Goal: Information Seeking & Learning: Learn about a topic

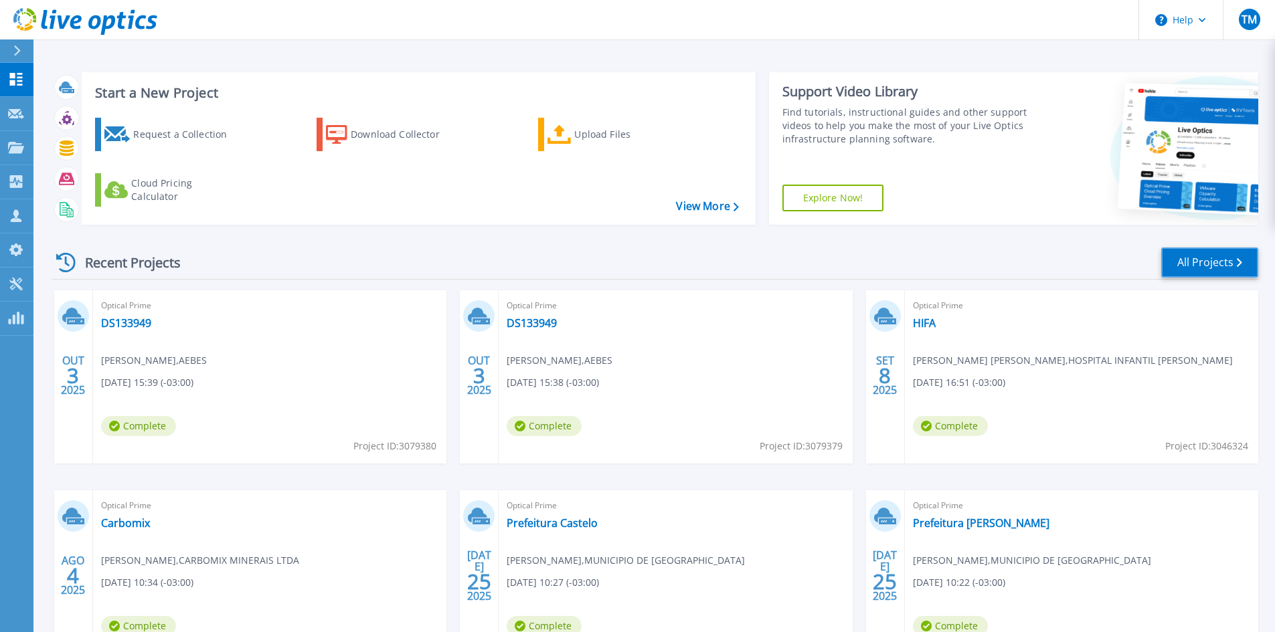
click at [1209, 268] on link "All Projects" at bounding box center [1209, 263] width 97 height 30
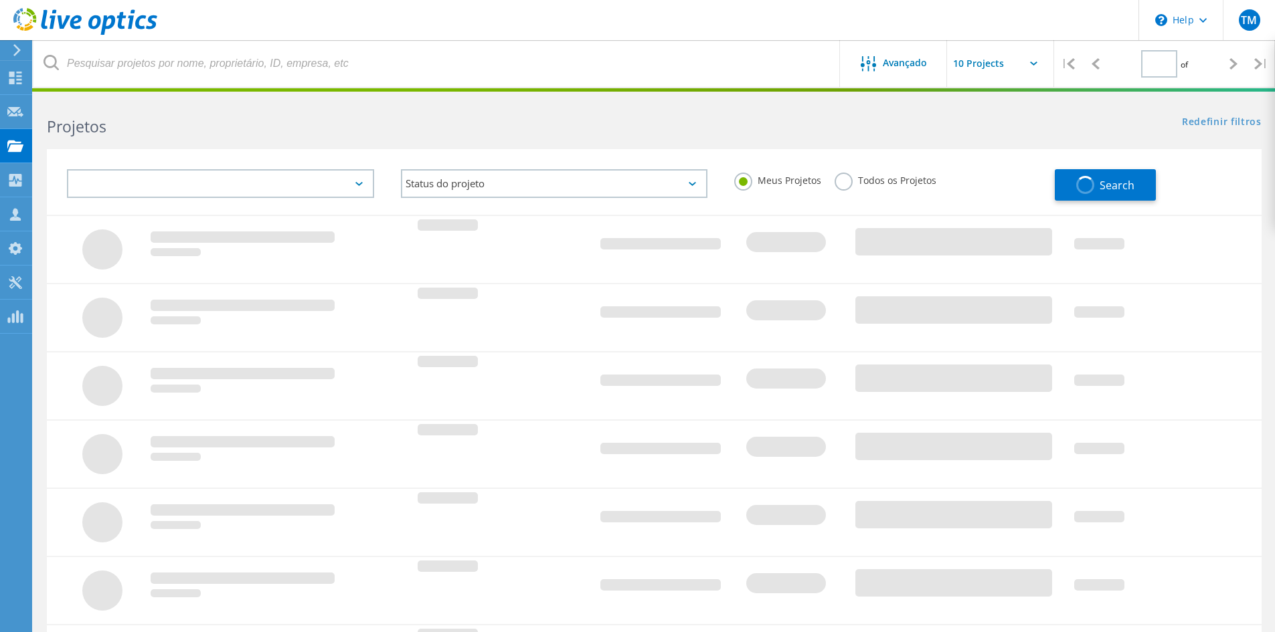
type input "1"
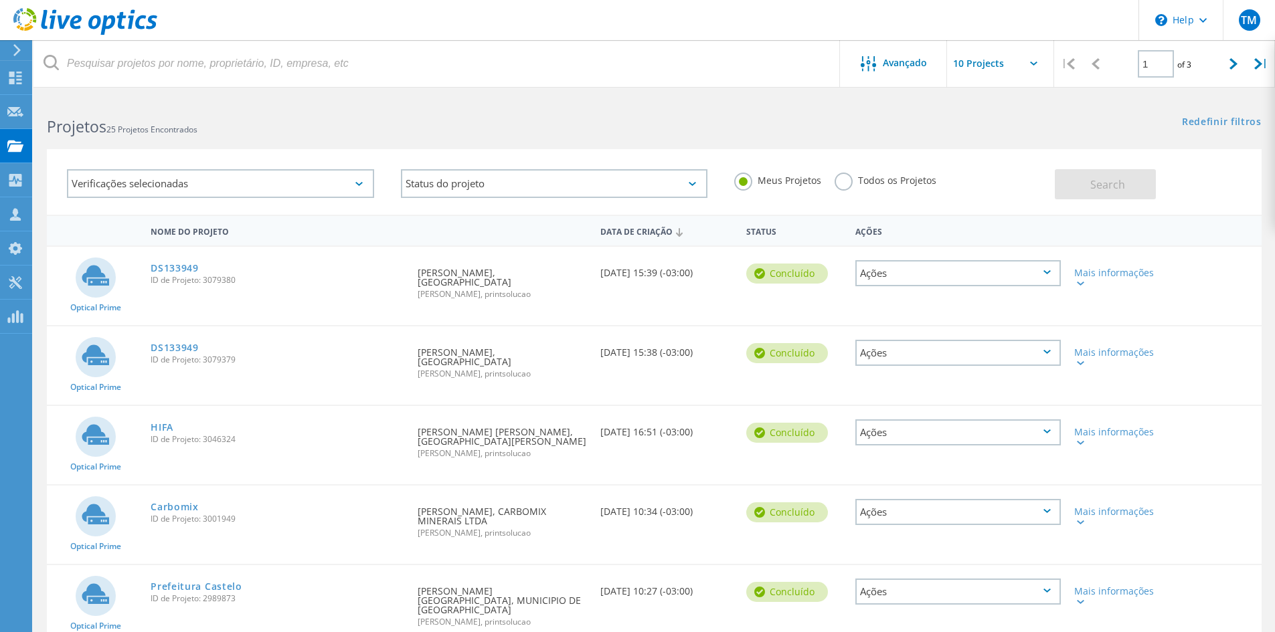
click at [850, 182] on label "Todos os Projetos" at bounding box center [885, 179] width 102 height 13
click at [0, 0] on input "Todos os Projetos" at bounding box center [0, 0] width 0 height 0
click at [1122, 185] on span "Search" at bounding box center [1107, 184] width 35 height 15
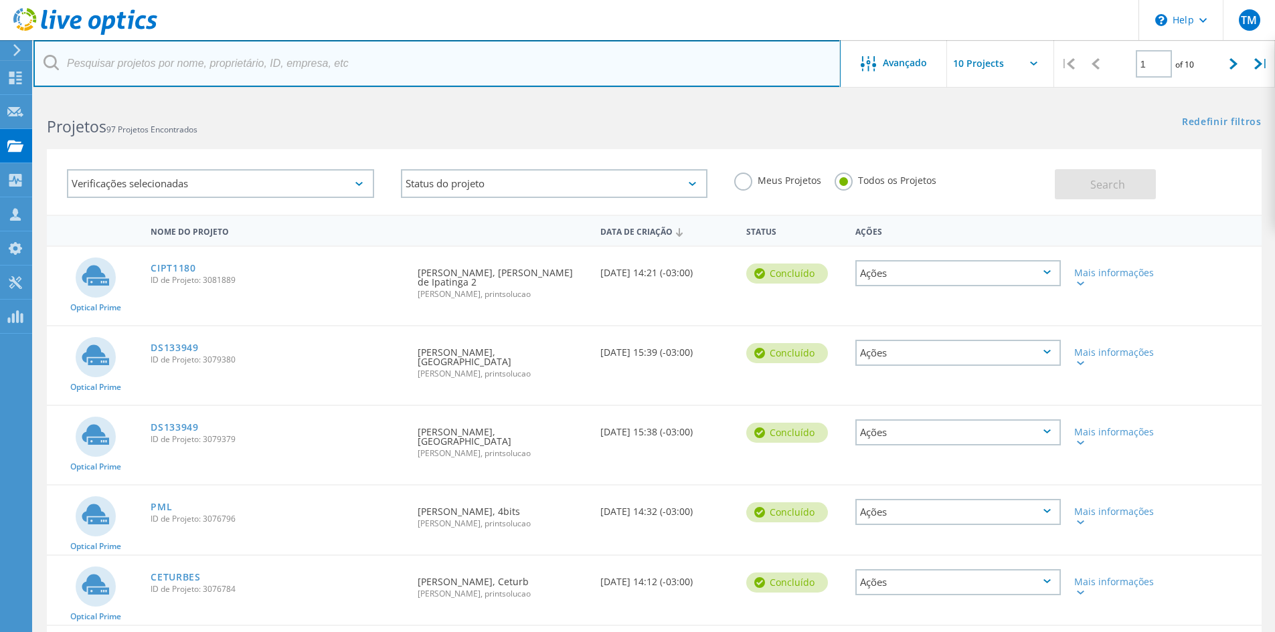
click at [242, 64] on input "text" at bounding box center [436, 63] width 807 height 47
type input "laka"
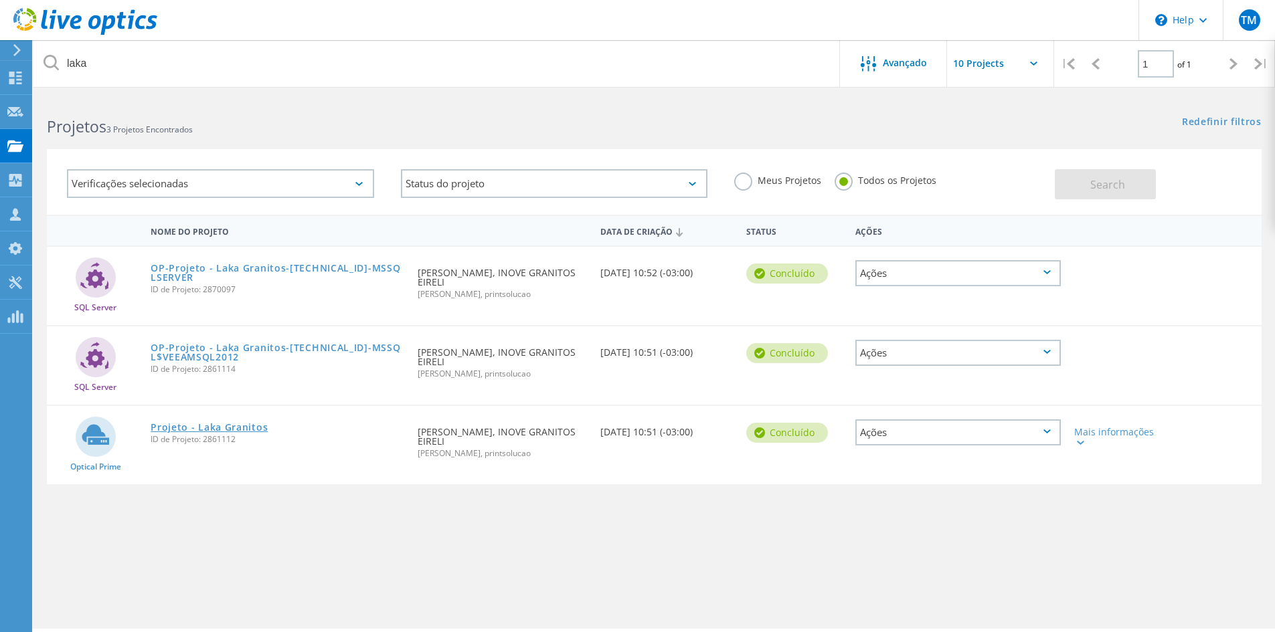
click at [207, 423] on link "Projeto - Laka Granitos" at bounding box center [209, 427] width 117 height 9
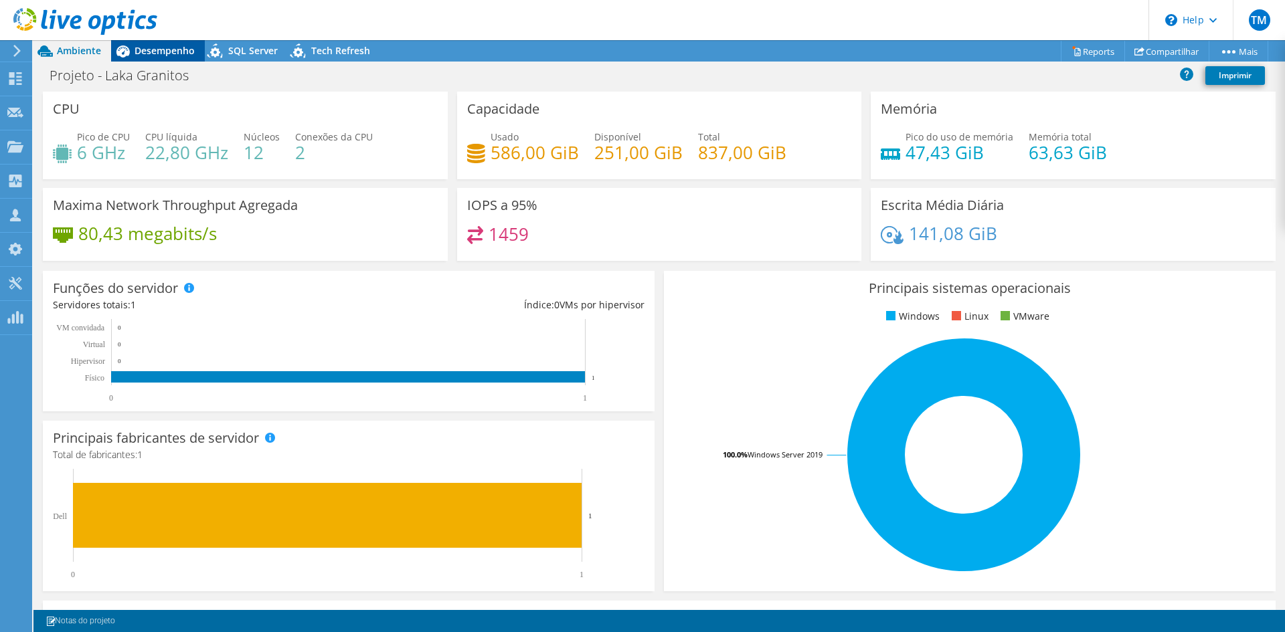
click at [165, 52] on span "Desempenho" at bounding box center [165, 50] width 60 height 13
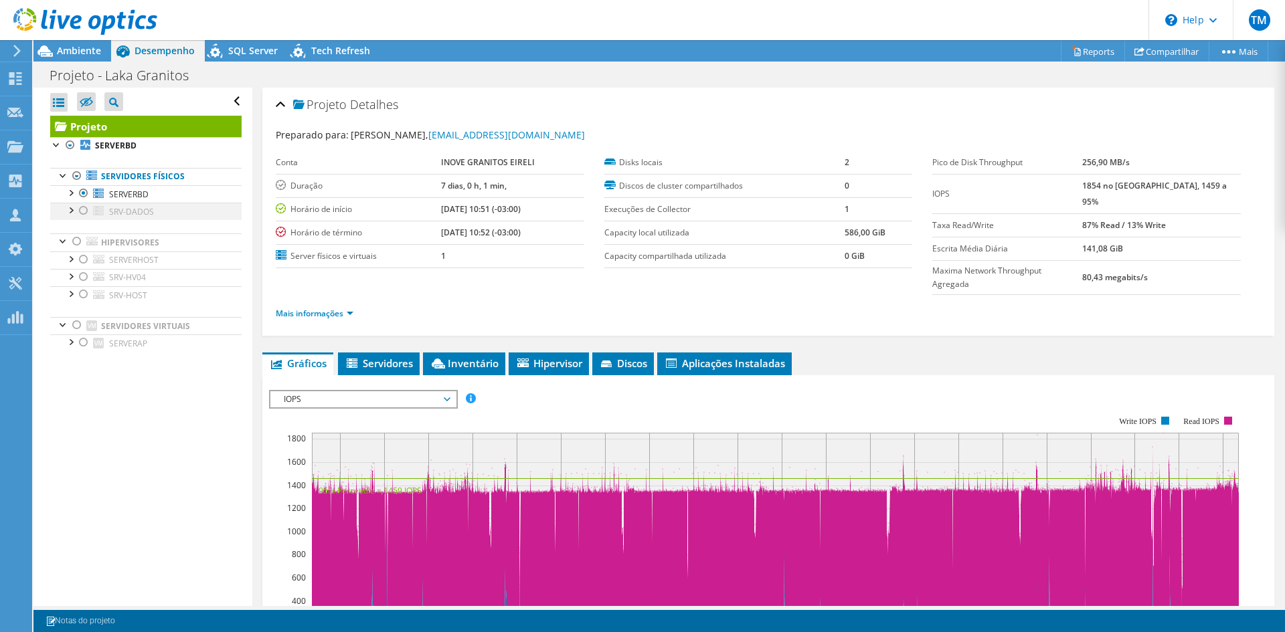
click at [80, 213] on div at bounding box center [83, 211] width 13 height 16
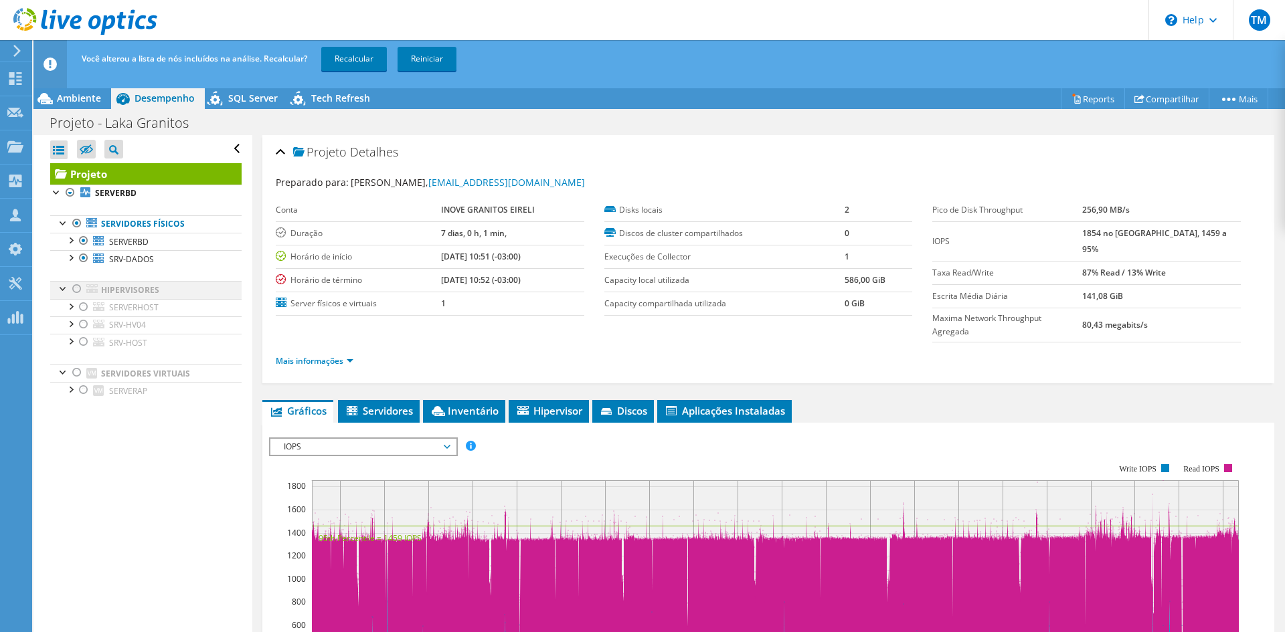
click at [76, 289] on div at bounding box center [76, 289] width 13 height 16
click at [78, 379] on div at bounding box center [76, 373] width 13 height 16
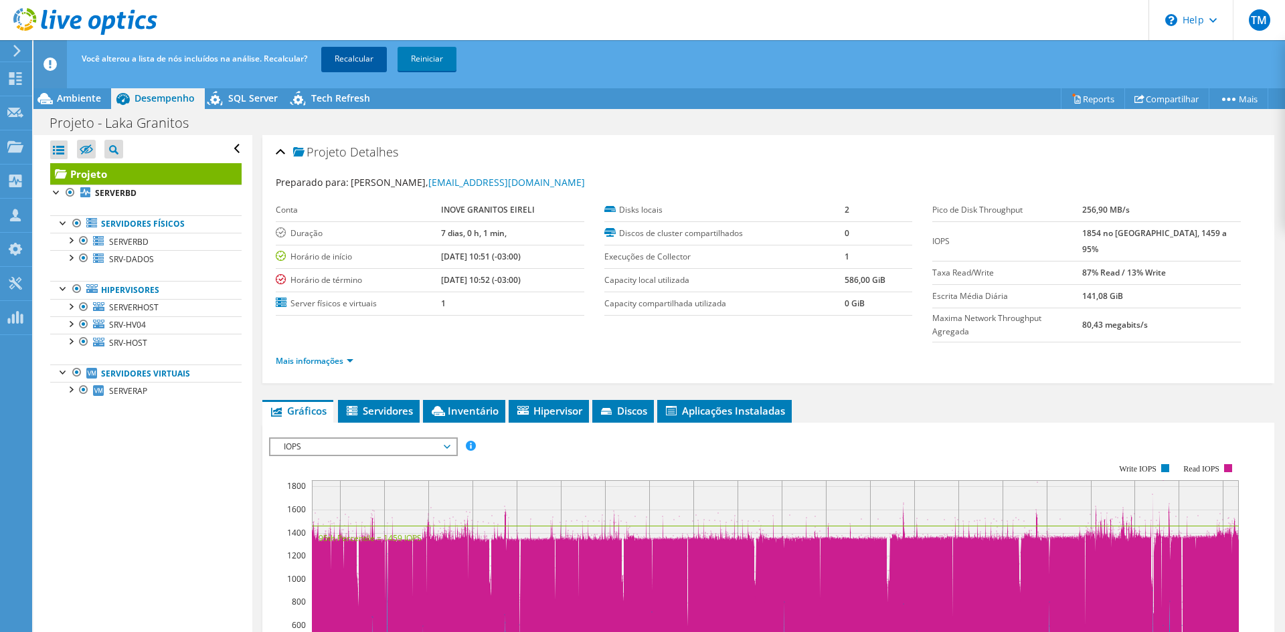
click at [349, 60] on link "Recalcular" at bounding box center [354, 59] width 66 height 24
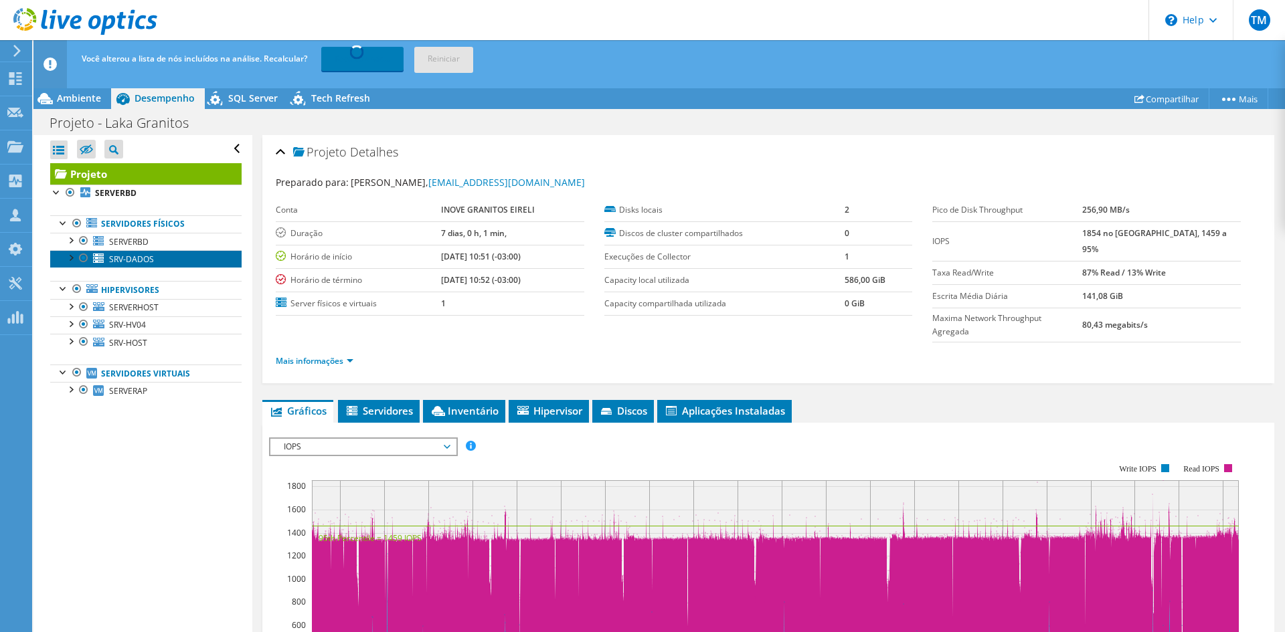
click at [153, 260] on link "SRV-DADOS" at bounding box center [145, 258] width 191 height 17
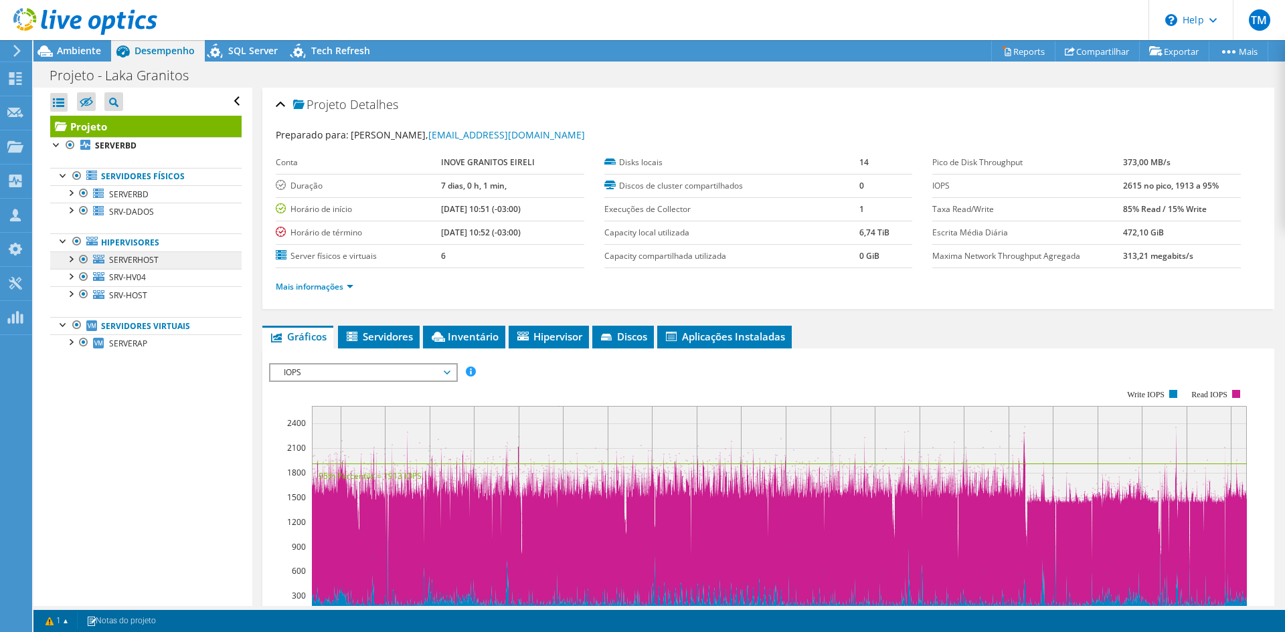
radio input "true"
radio input "false"
click at [71, 275] on div at bounding box center [70, 275] width 13 height 13
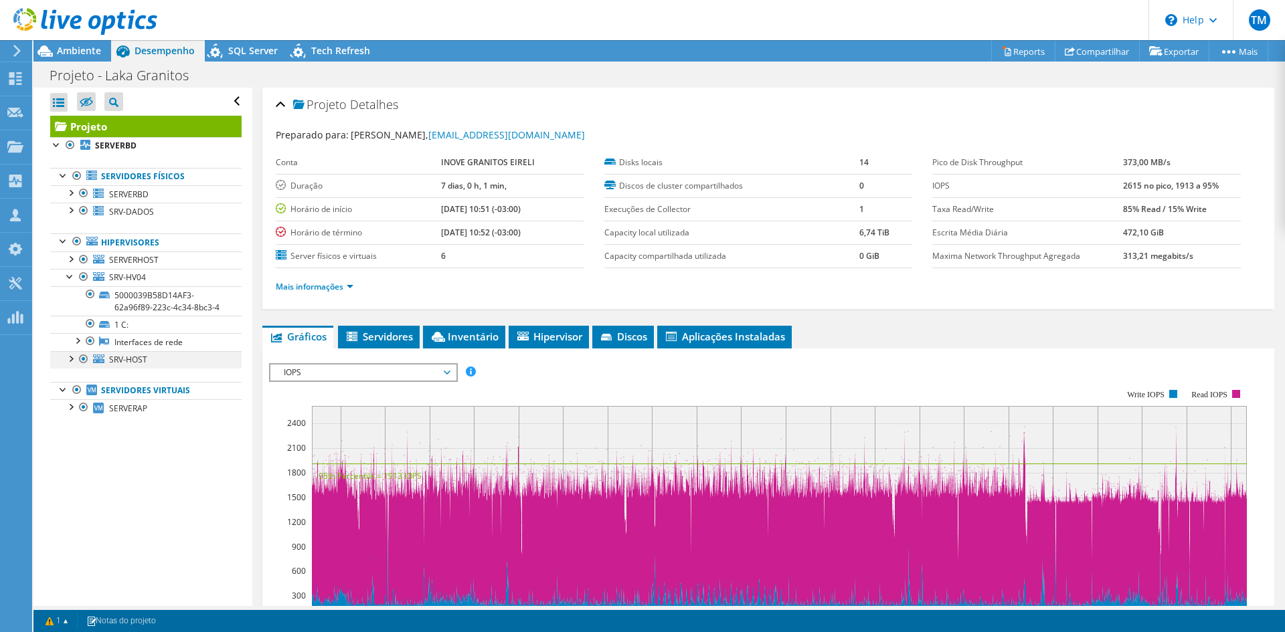
click at [68, 365] on div at bounding box center [70, 357] width 13 height 13
click at [65, 241] on div at bounding box center [63, 240] width 13 height 13
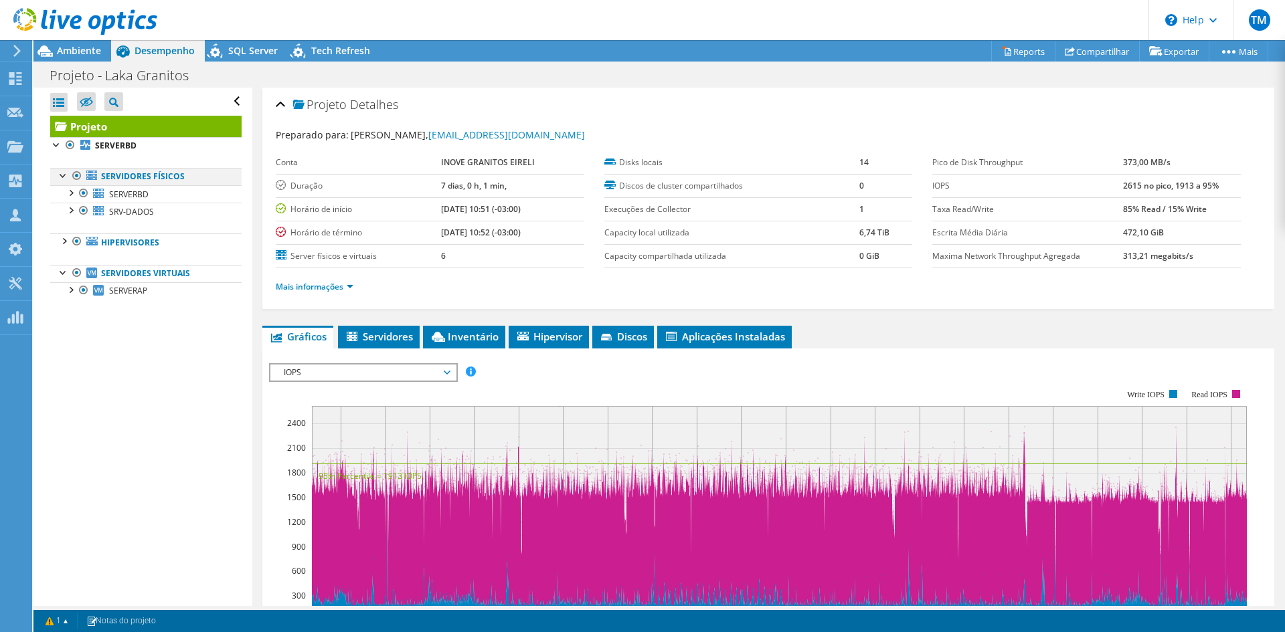
click at [60, 172] on div at bounding box center [63, 174] width 13 height 13
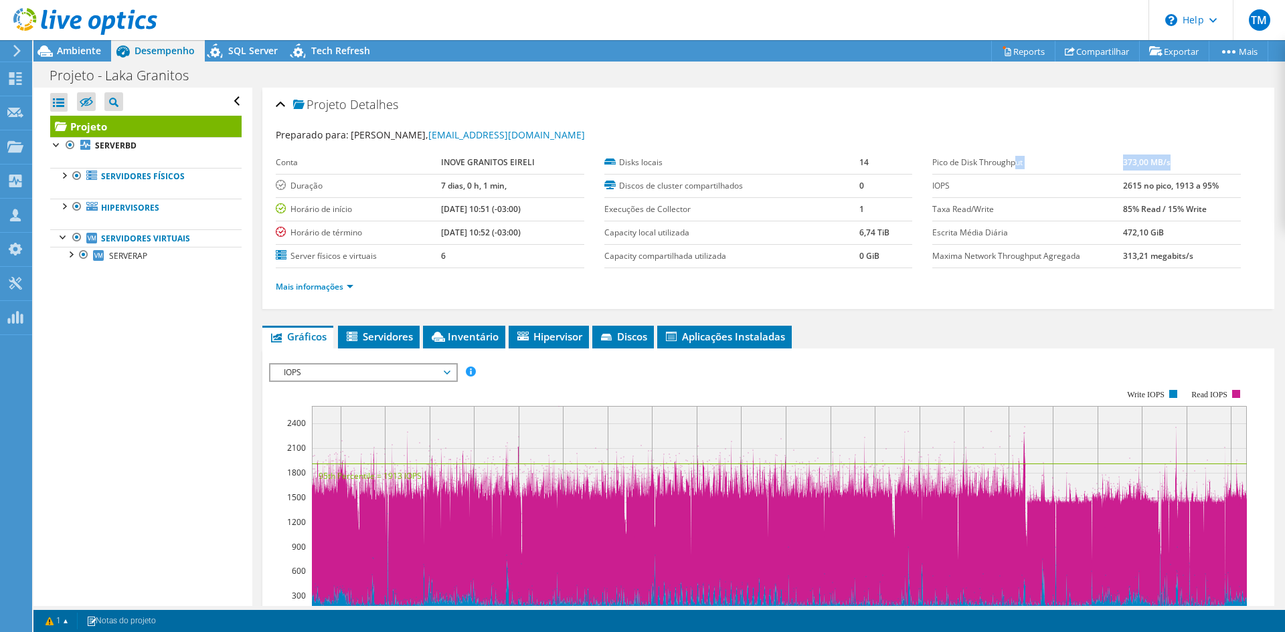
drag, startPoint x: 1093, startPoint y: 165, endPoint x: 1007, endPoint y: 171, distance: 86.5
click at [1007, 171] on tr "Pico de Disk Throughput 373,00 MB/s" at bounding box center [1086, 162] width 308 height 23
click at [698, 169] on label "Disks locais" at bounding box center [731, 162] width 255 height 13
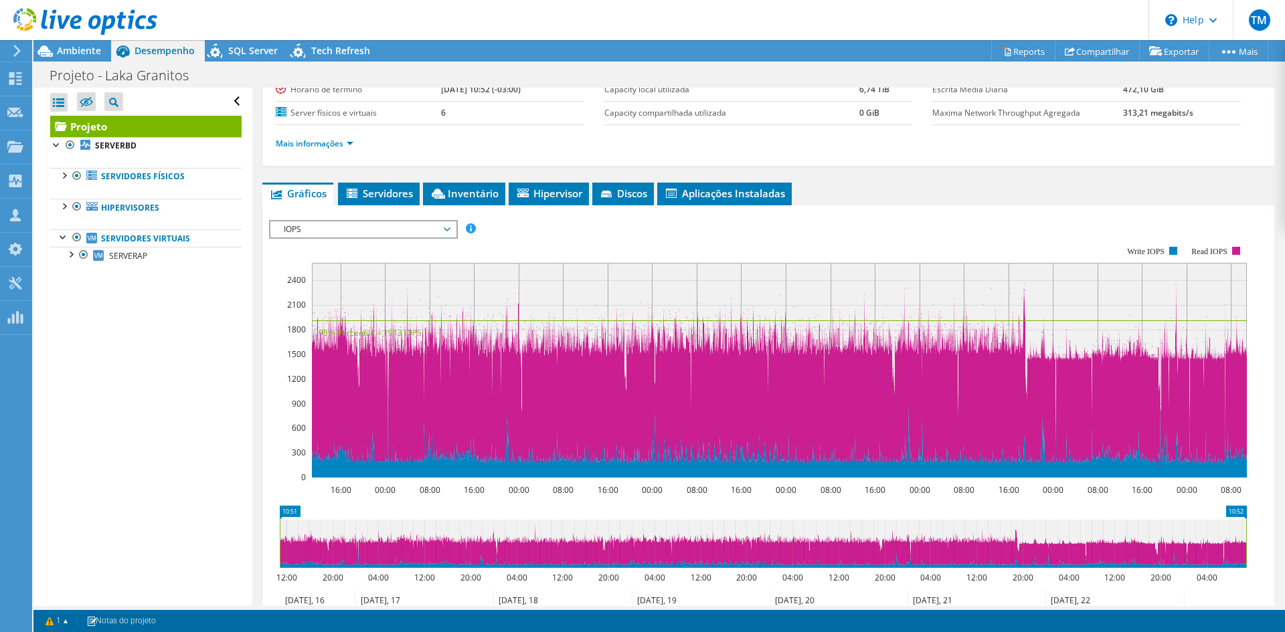
scroll to position [39, 0]
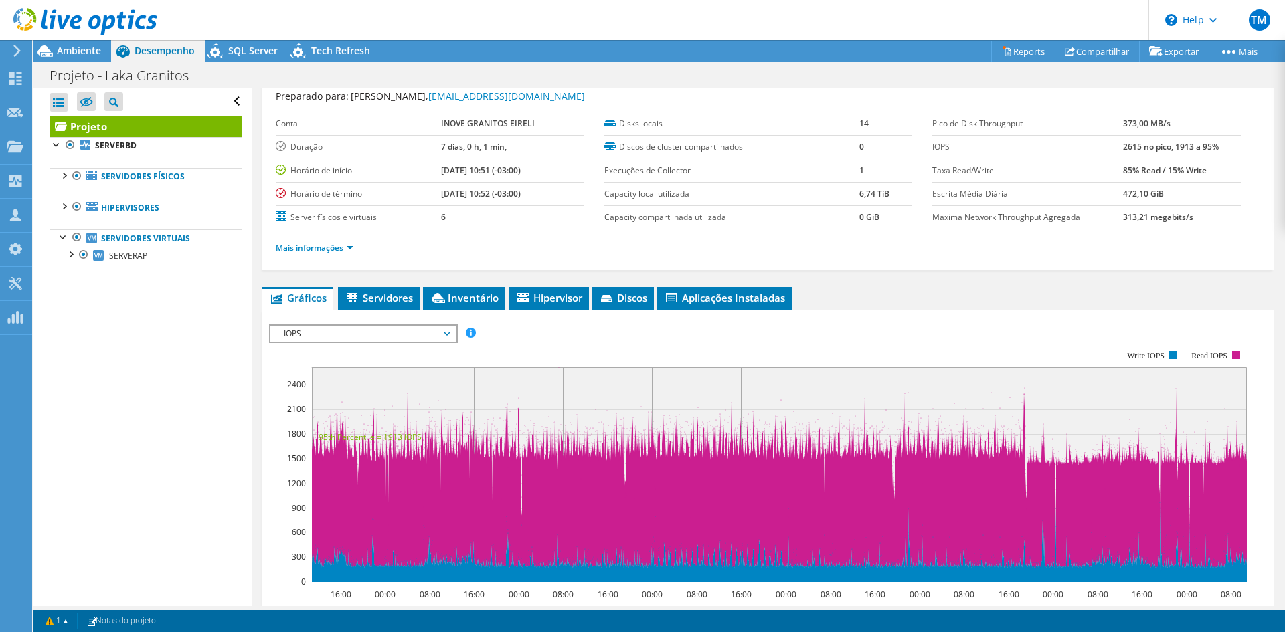
click at [127, 375] on div "Abrir Todos Fechar Todos Ocultar nós excluídos Filtro de árvore do projeto" at bounding box center [142, 347] width 218 height 519
click at [60, 233] on div at bounding box center [63, 236] width 13 height 13
click at [66, 178] on div at bounding box center [63, 174] width 13 height 13
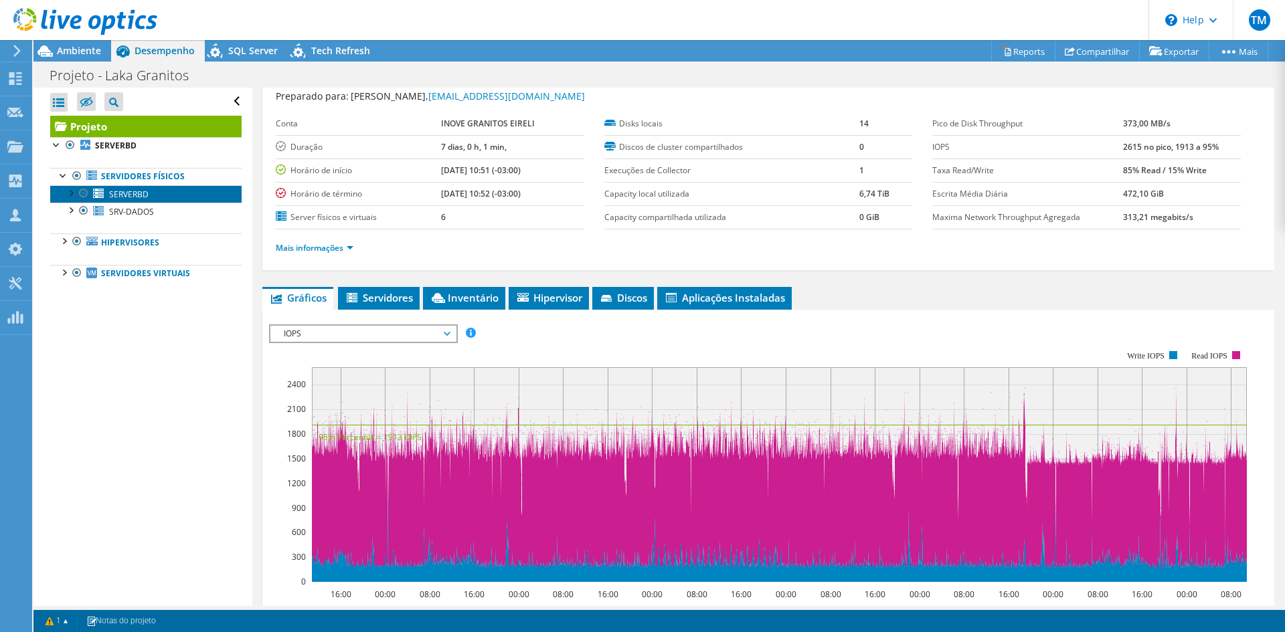
click at [170, 195] on link "SERVERBD" at bounding box center [145, 193] width 191 height 17
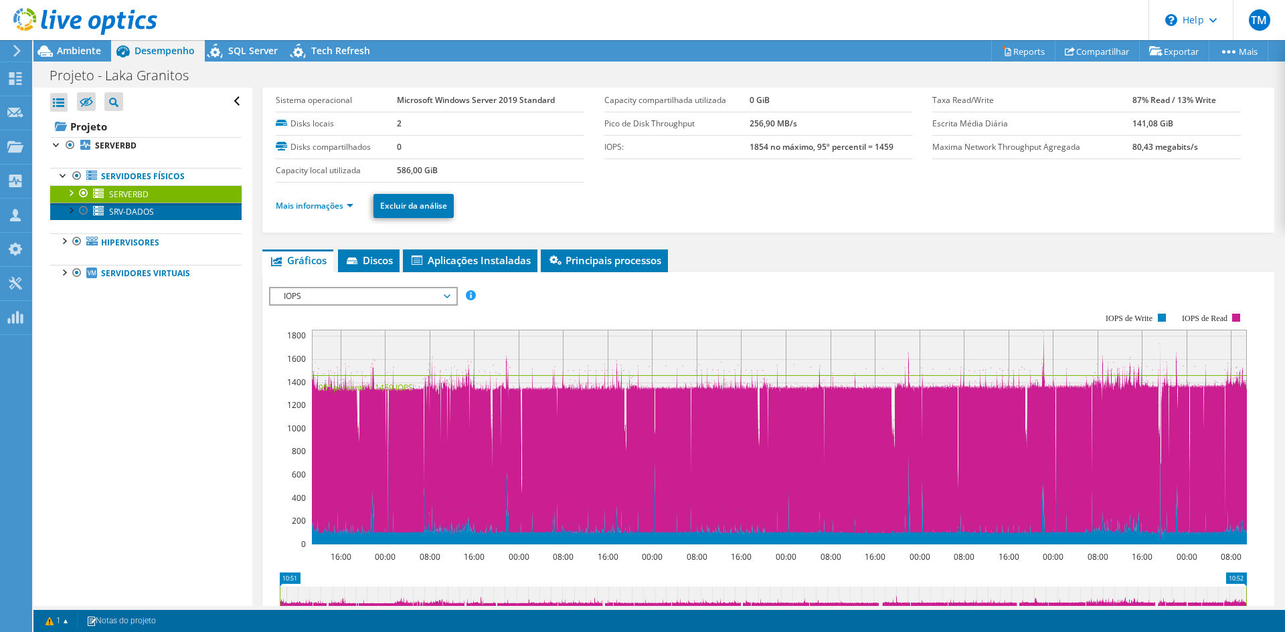
click at [165, 211] on link "SRV-DADOS" at bounding box center [145, 211] width 191 height 17
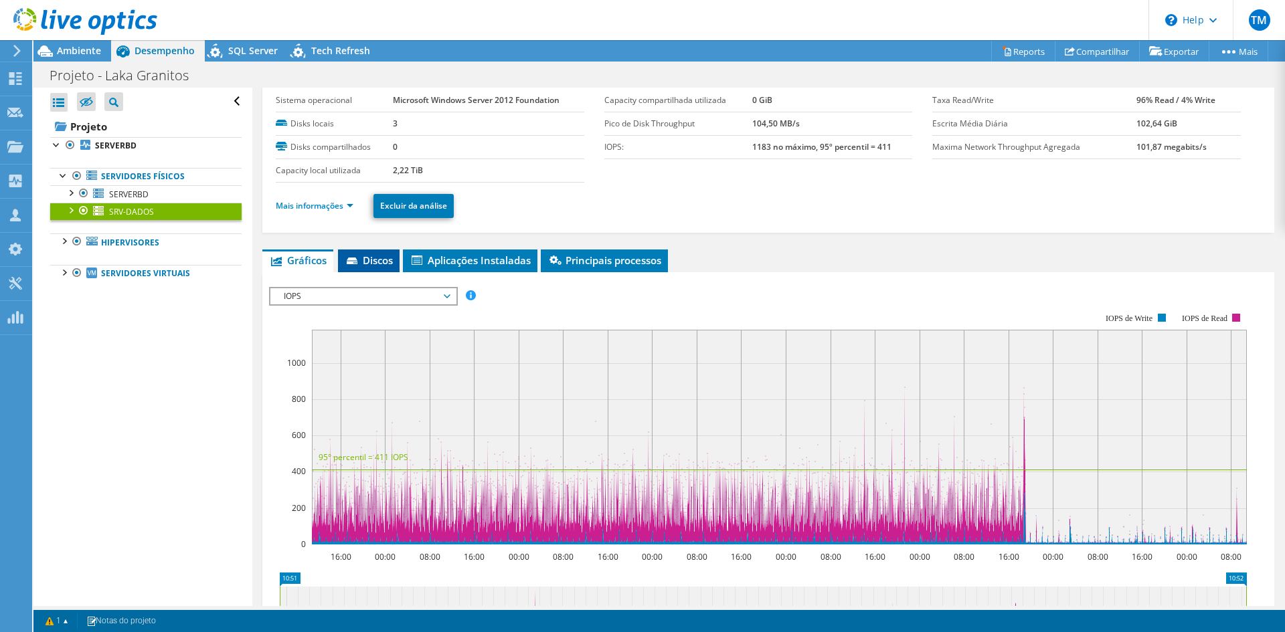
click at [368, 253] on li "Discos" at bounding box center [369, 261] width 62 height 23
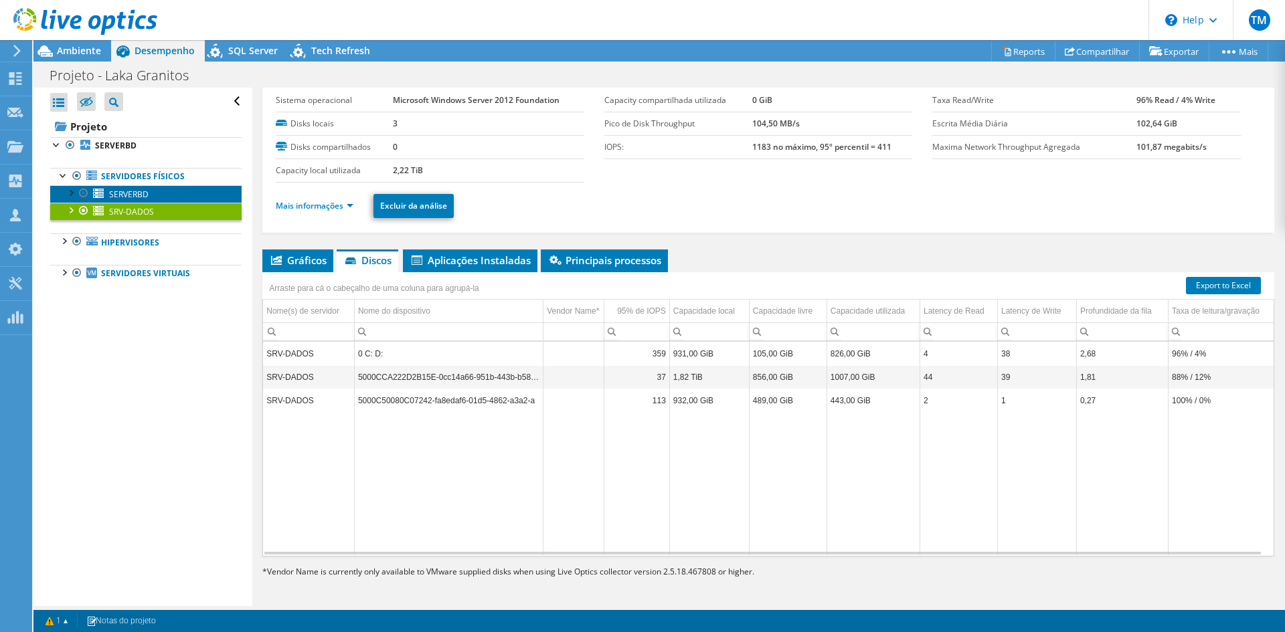
click at [136, 191] on span "SERVERBD" at bounding box center [128, 194] width 39 height 11
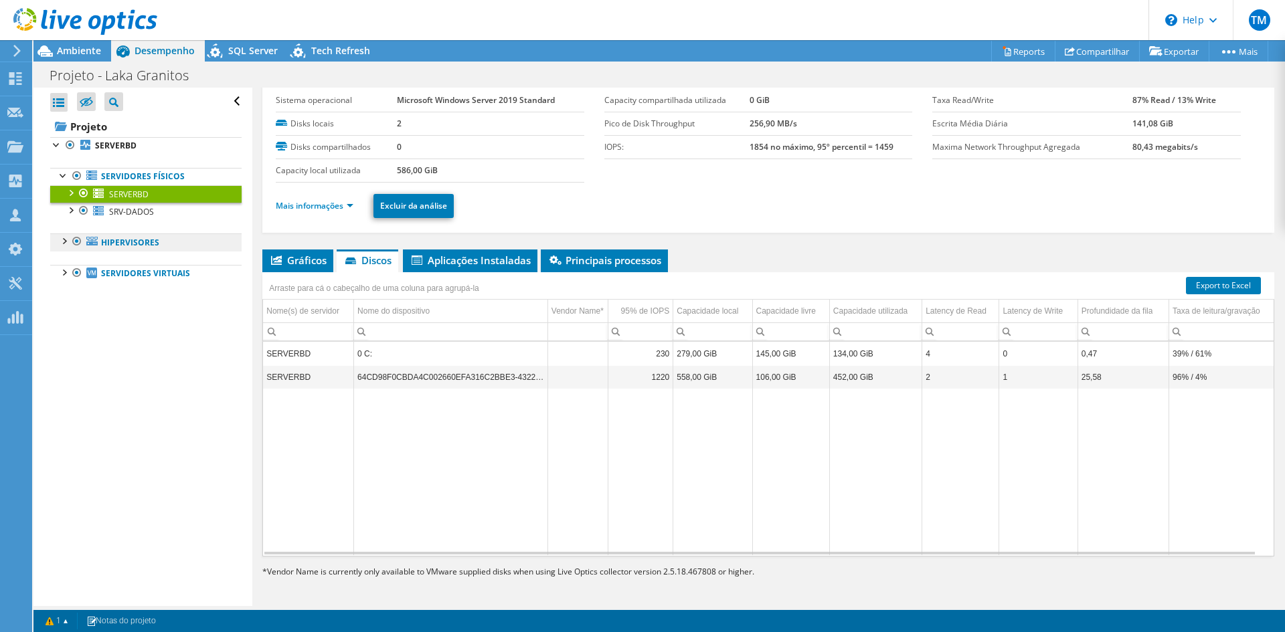
click at [137, 242] on link "Hipervisores" at bounding box center [145, 242] width 191 height 17
click at [63, 240] on div at bounding box center [63, 240] width 13 height 13
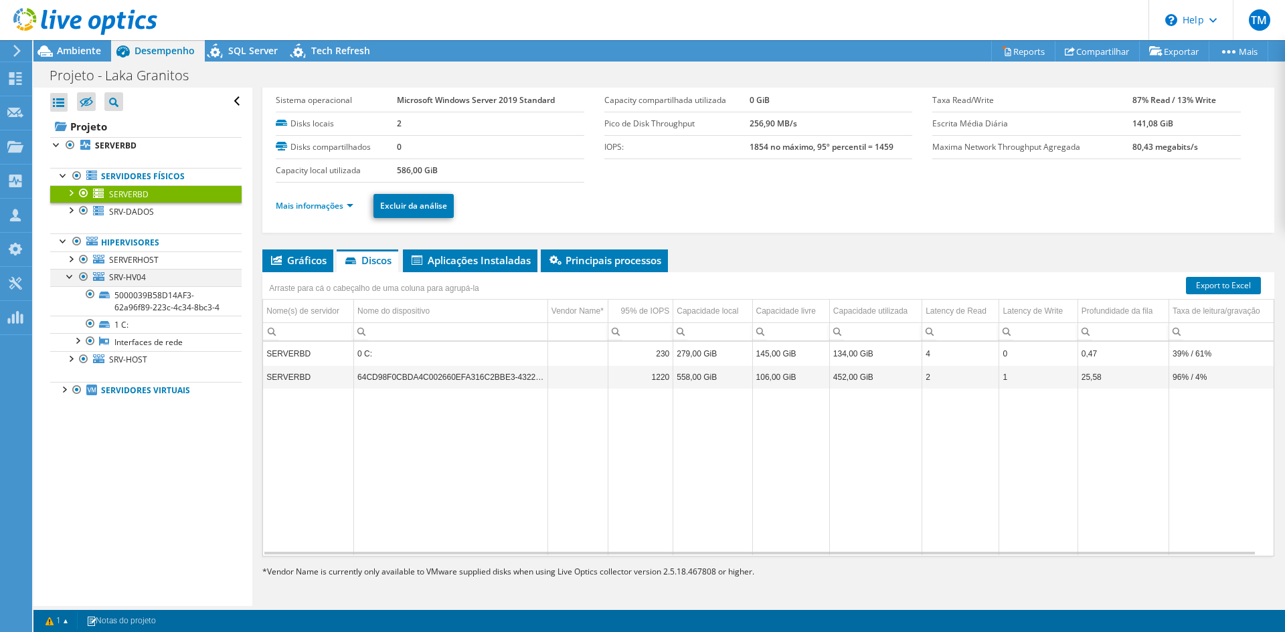
click at [70, 279] on div at bounding box center [70, 275] width 13 height 13
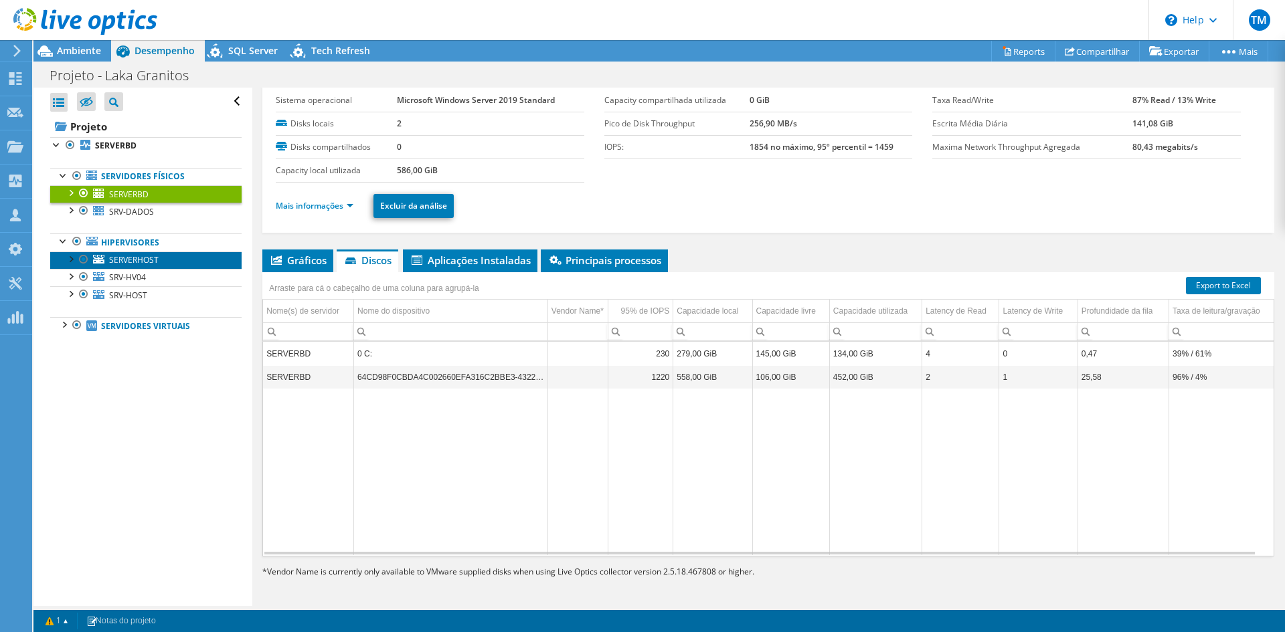
click at [145, 260] on span "SERVERHOST" at bounding box center [134, 259] width 50 height 11
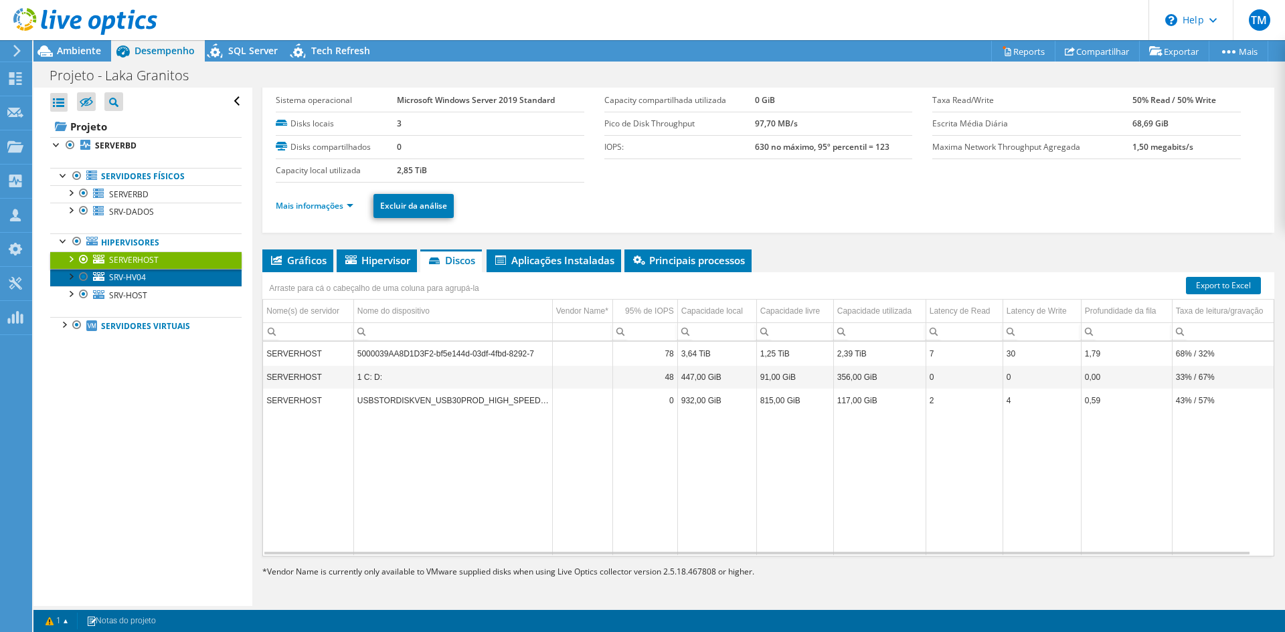
click at [155, 278] on link "SRV-HV04" at bounding box center [145, 277] width 191 height 17
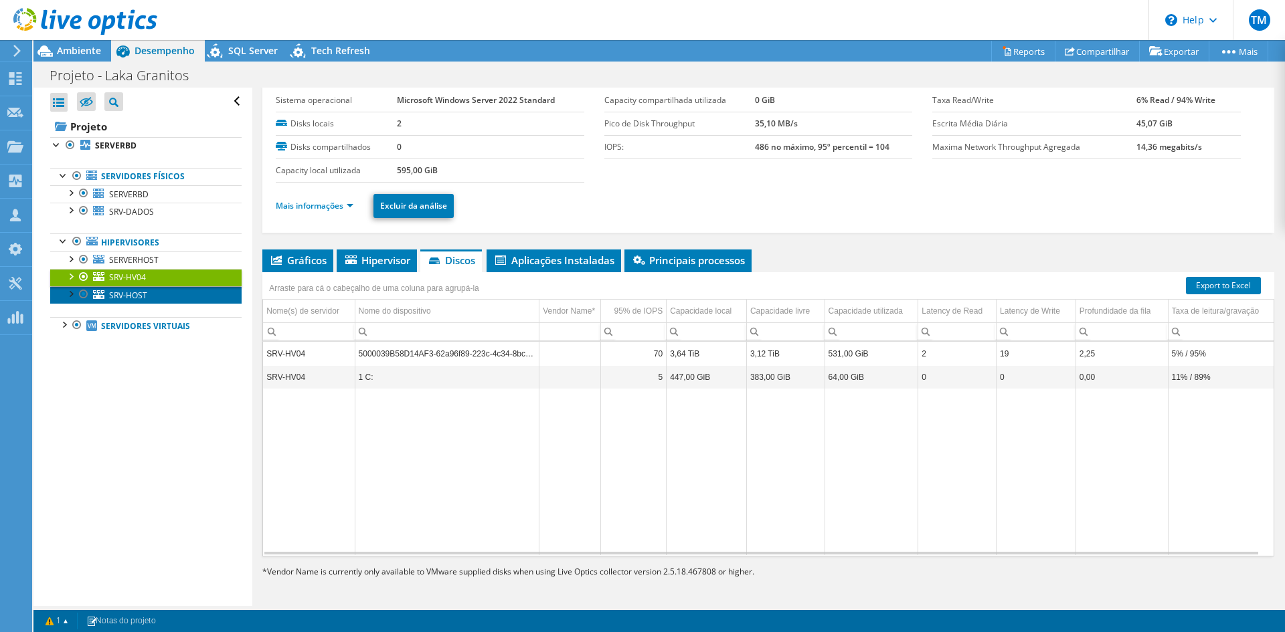
click at [130, 296] on span "SRV-HOST" at bounding box center [128, 295] width 38 height 11
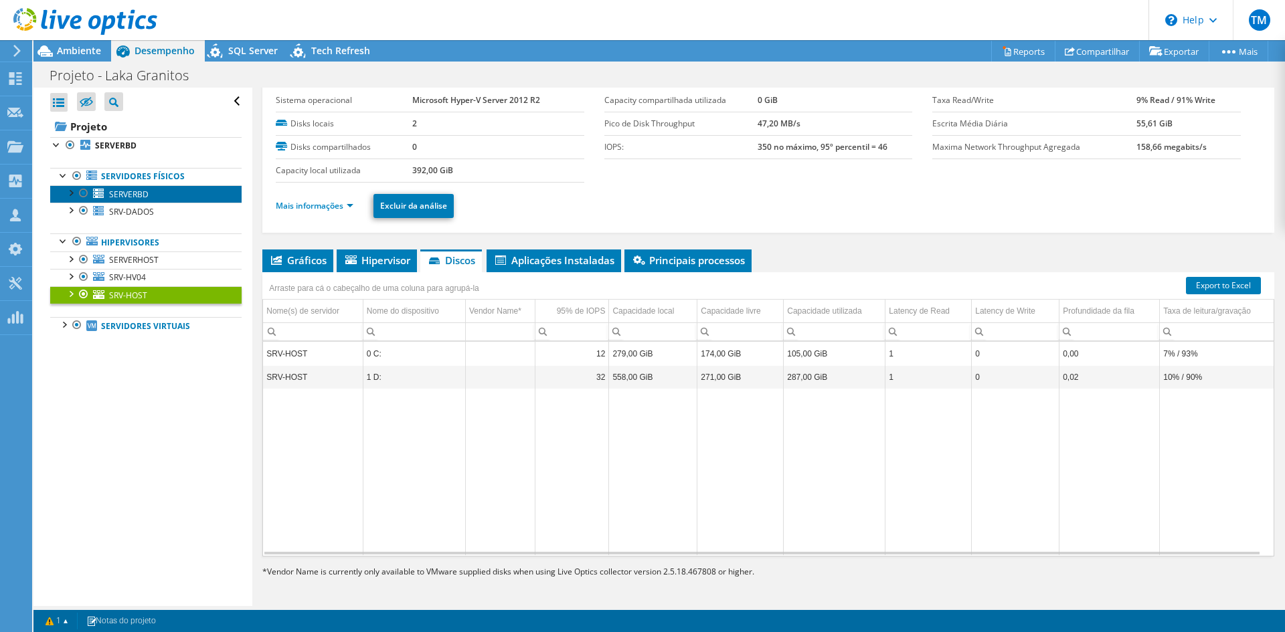
click at [128, 192] on span "SERVERBD" at bounding box center [128, 194] width 39 height 11
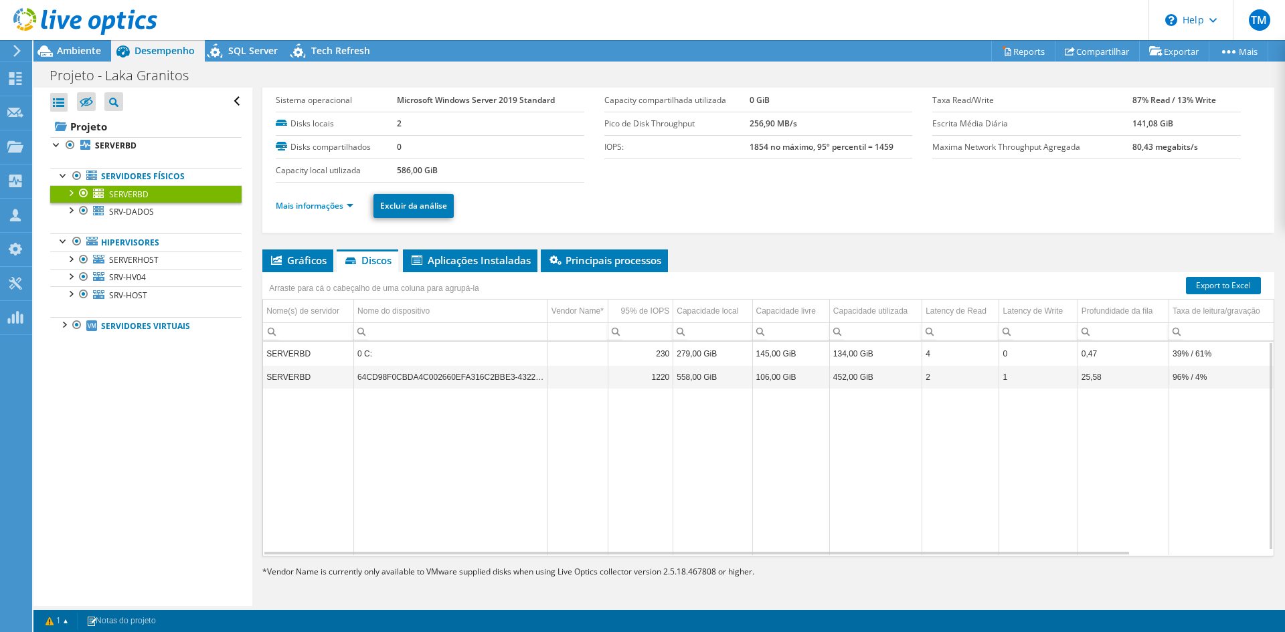
click at [699, 8] on header "TM Membro da equipe Tiago Malvestio tiago.malvestio@printsolucao.com.br printso…" at bounding box center [642, 20] width 1285 height 40
click at [135, 207] on span "SRV-DADOS" at bounding box center [131, 211] width 45 height 11
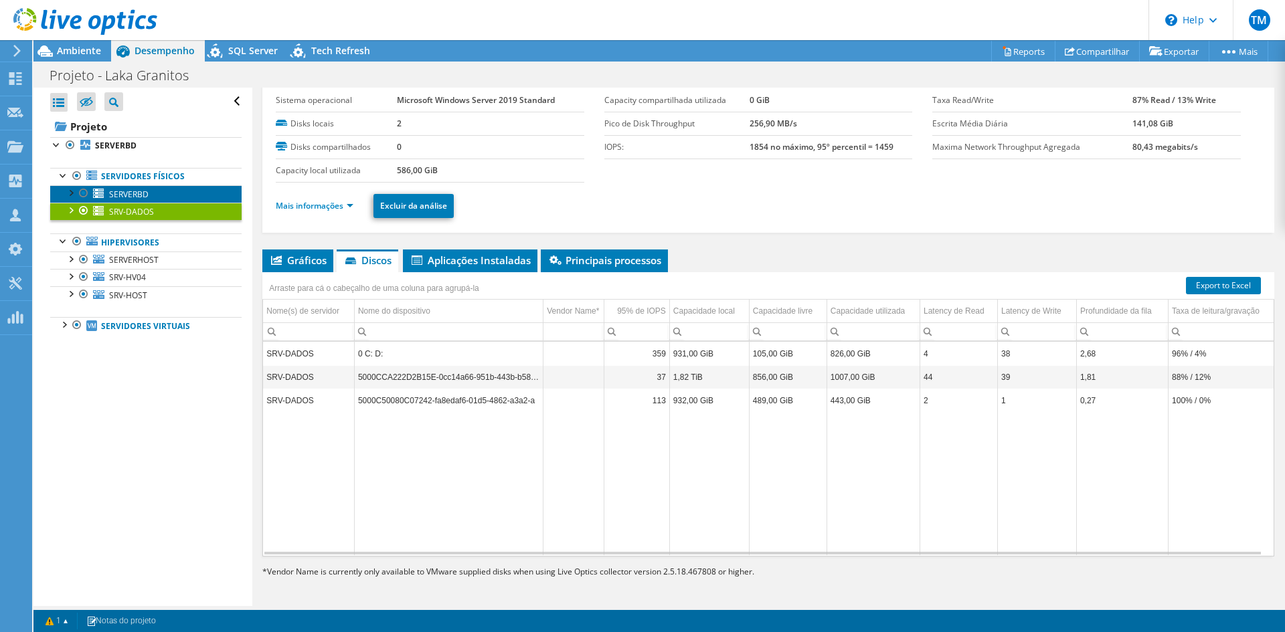
click at [137, 195] on span "SERVERBD" at bounding box center [128, 194] width 39 height 11
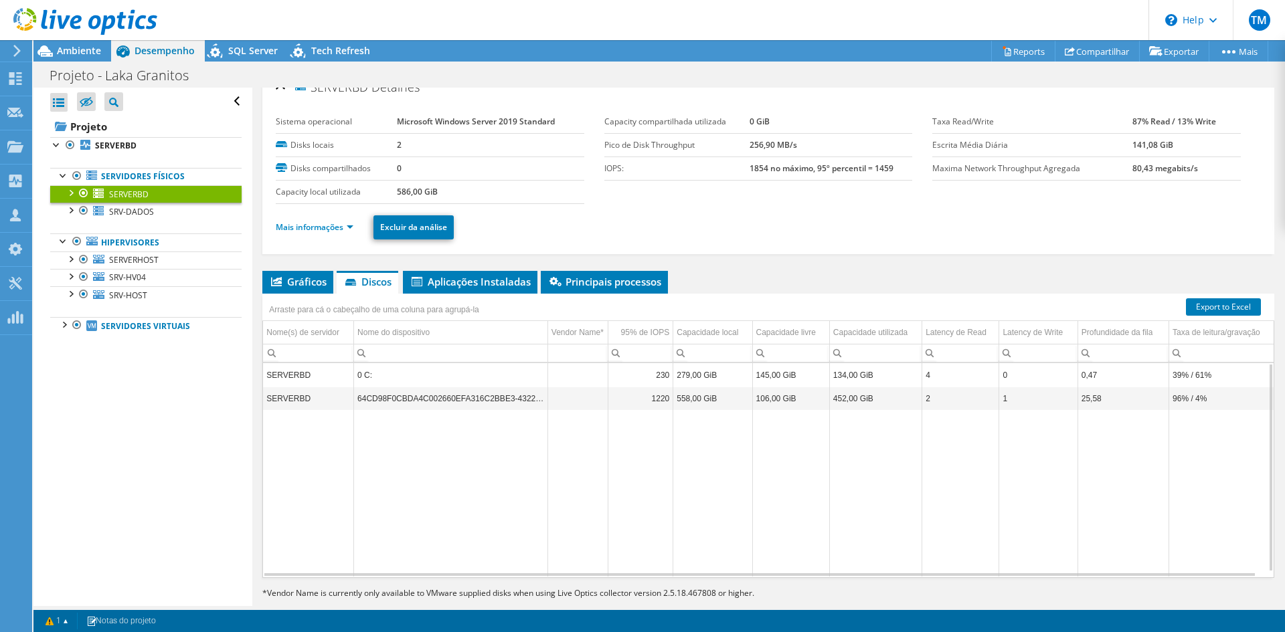
scroll to position [0, 0]
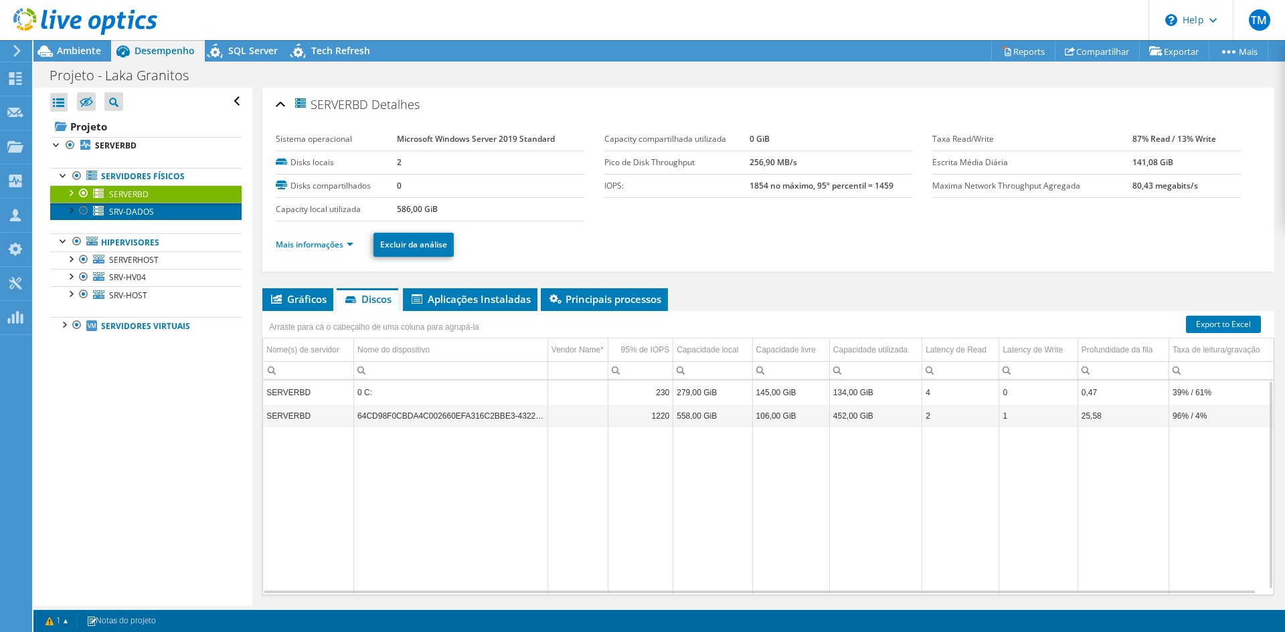
click at [154, 213] on link "SRV-DADOS" at bounding box center [145, 211] width 191 height 17
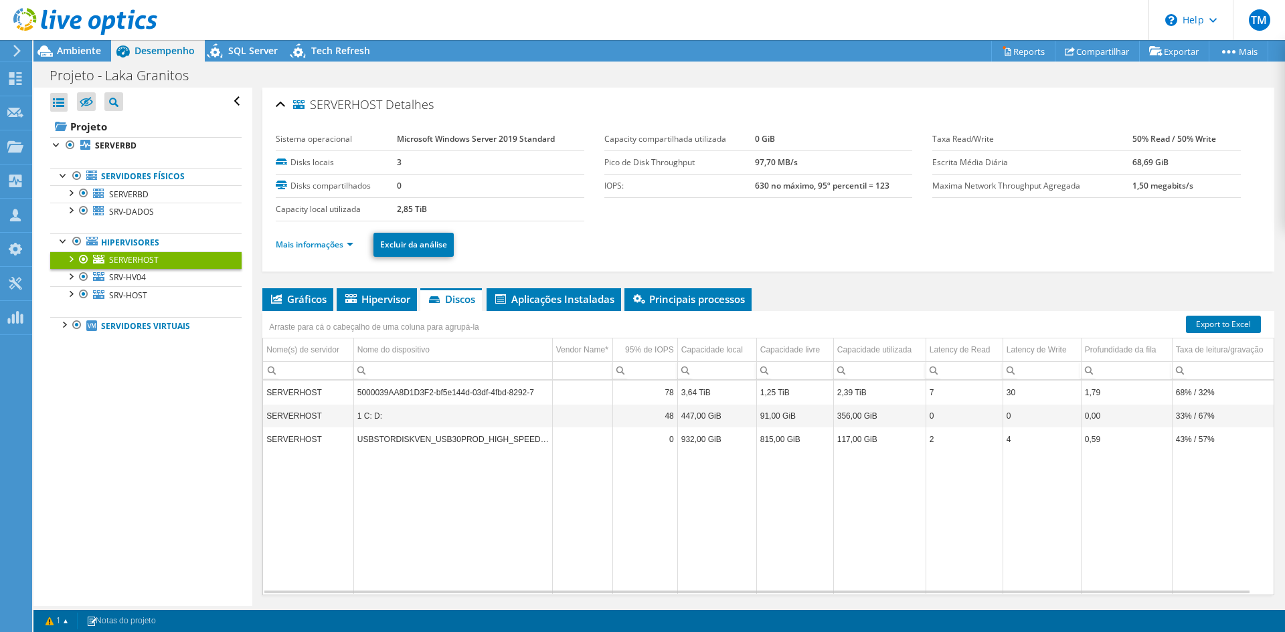
click at [71, 260] on div at bounding box center [70, 258] width 13 height 13
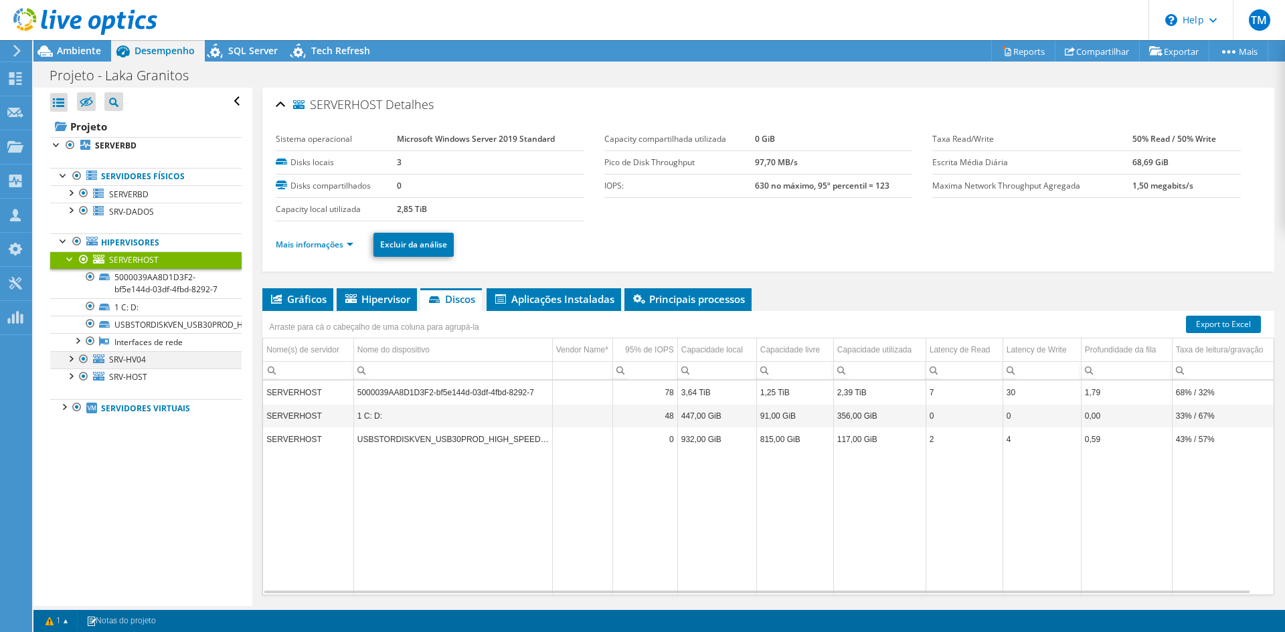
click at [70, 365] on div at bounding box center [70, 357] width 13 height 13
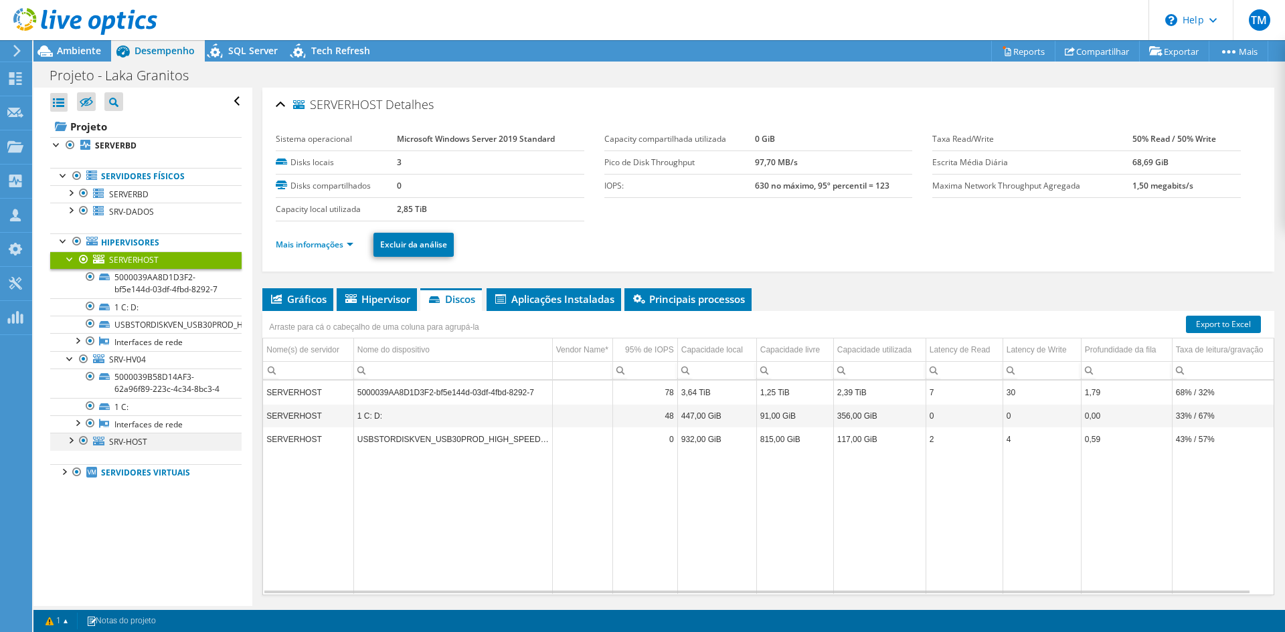
click at [70, 446] on div at bounding box center [70, 439] width 13 height 13
click at [68, 260] on div at bounding box center [70, 258] width 13 height 13
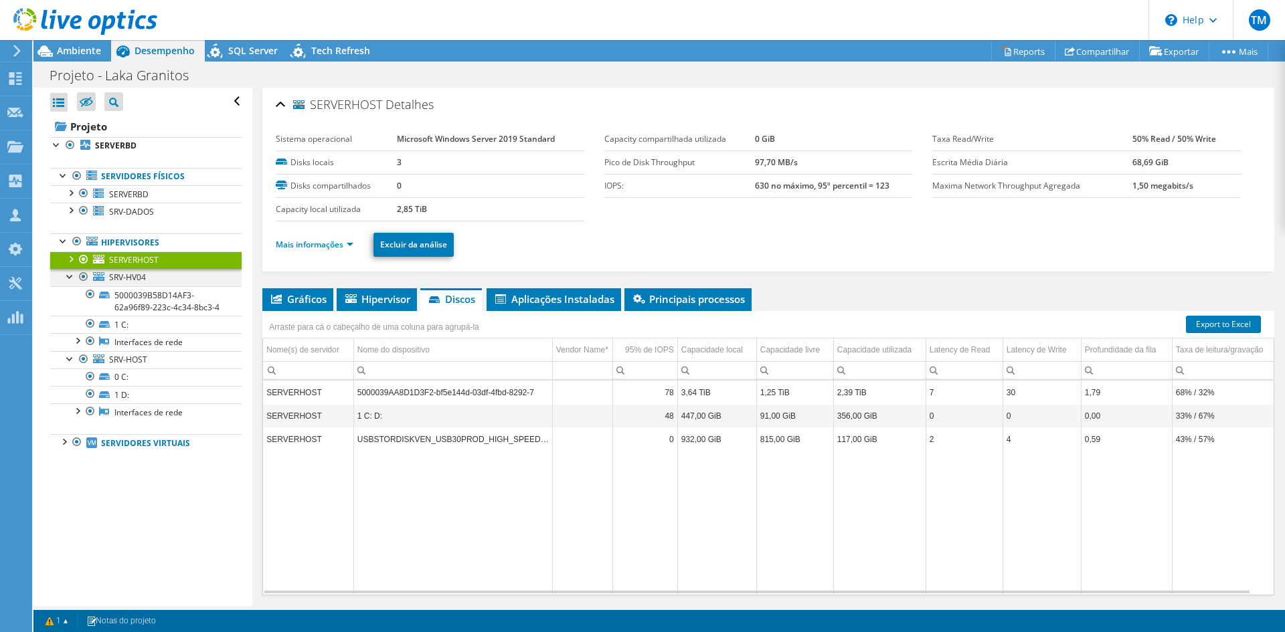
click at [68, 278] on div at bounding box center [70, 275] width 13 height 13
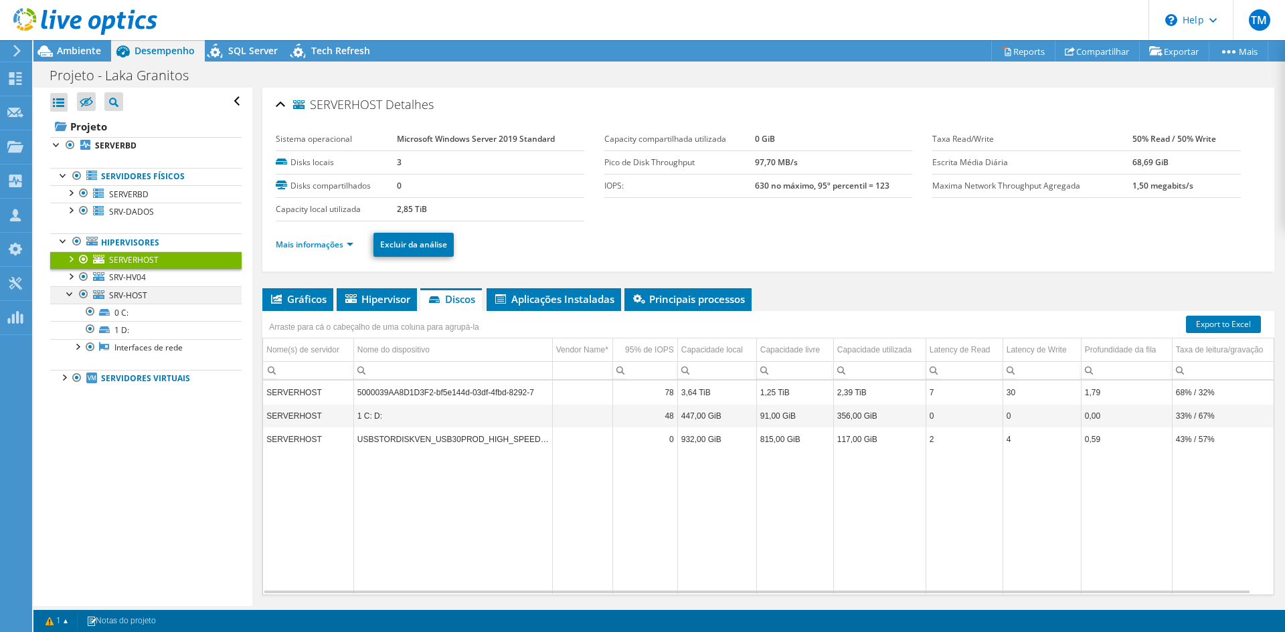
click at [71, 296] on div at bounding box center [70, 292] width 13 height 13
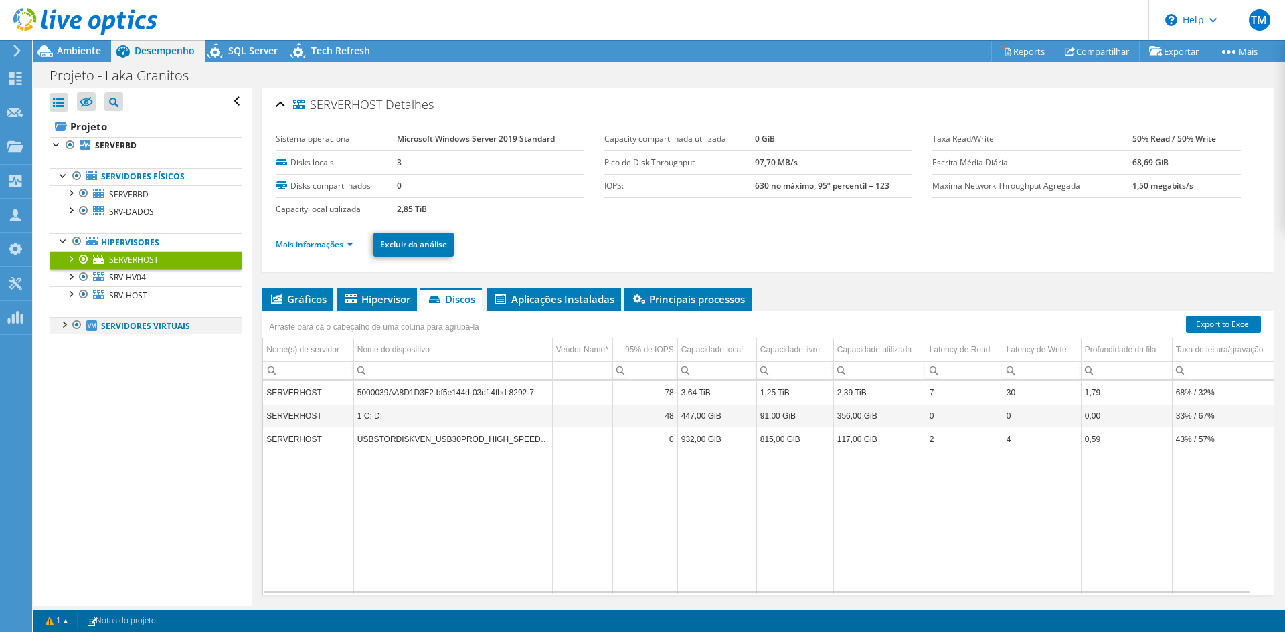
click at [66, 327] on div at bounding box center [63, 323] width 13 height 13
